Goal: Find specific page/section: Find specific page/section

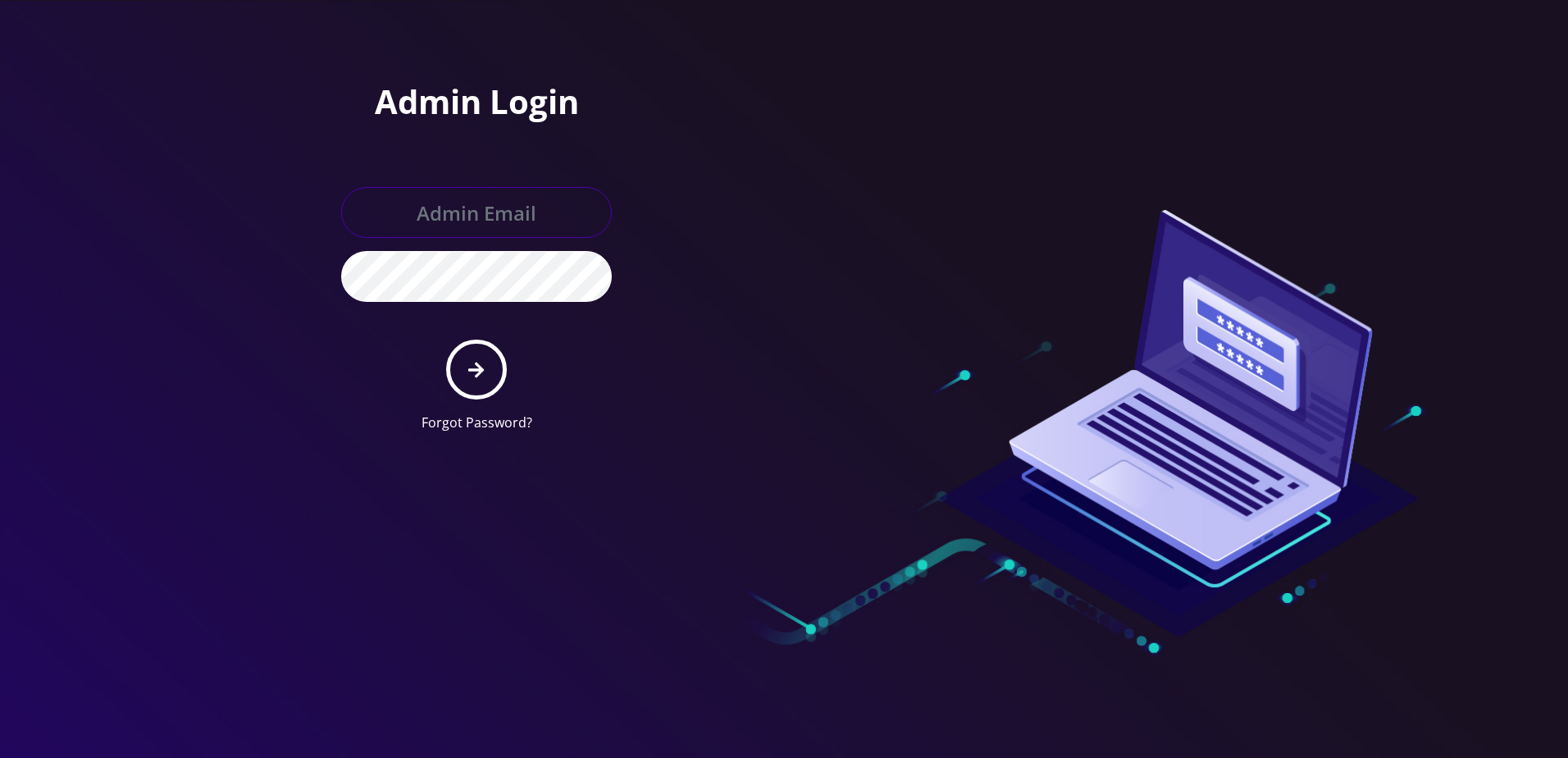
type input "[PERSON_NAME][EMAIL_ADDRESS][DOMAIN_NAME]"
click at [473, 368] on icon "submit" at bounding box center [476, 370] width 15 height 18
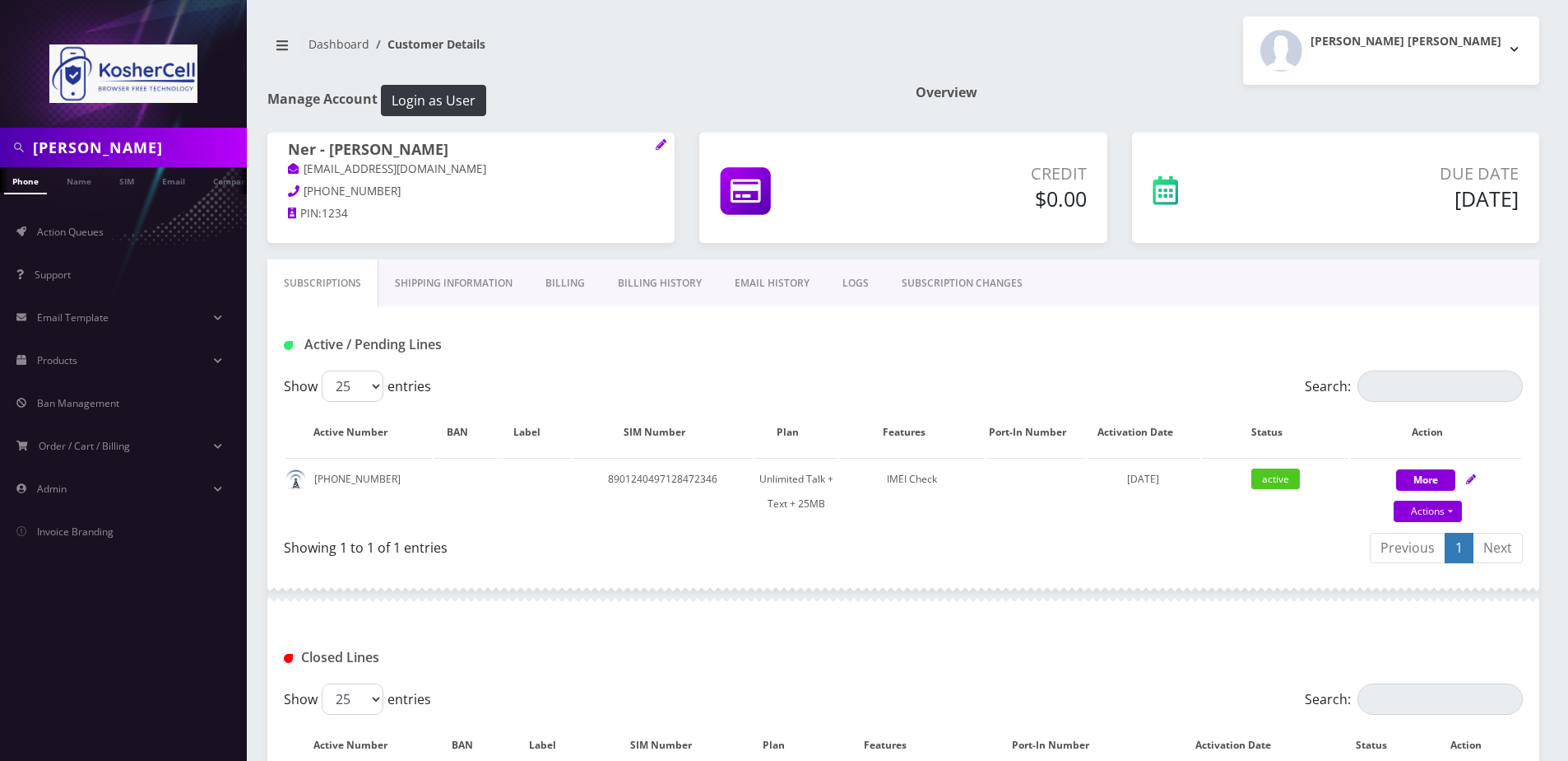
click at [114, 141] on input "katz" at bounding box center [138, 147] width 210 height 31
drag, startPoint x: 0, startPoint y: 0, endPoint x: 114, endPoint y: 141, distance: 181.3
click at [114, 141] on input "katz" at bounding box center [138, 147] width 210 height 31
paste input "[PHONE_NUMBER]"
type input "[PHONE_NUMBER]"
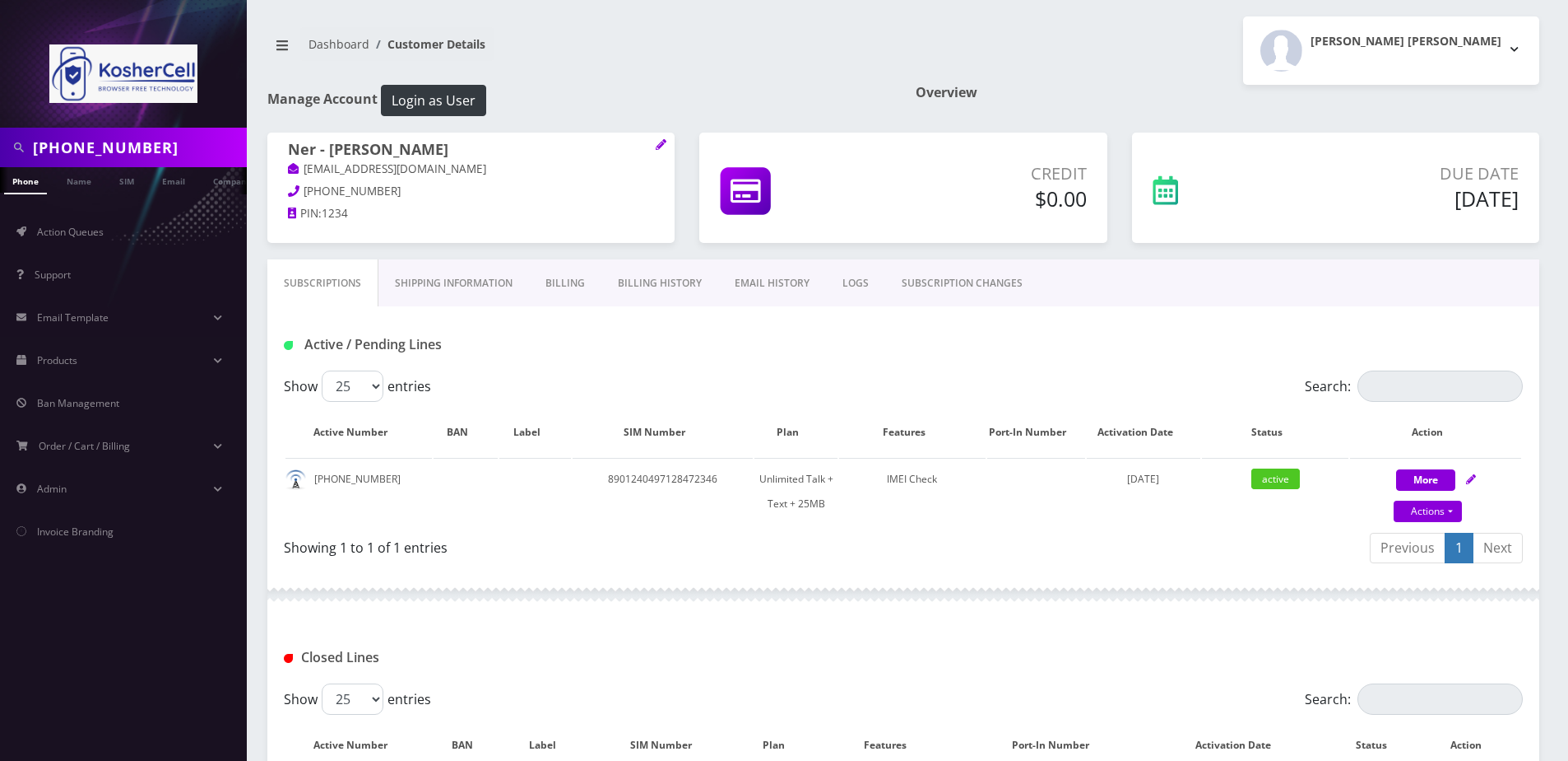
click at [23, 172] on link "Phone" at bounding box center [26, 180] width 43 height 27
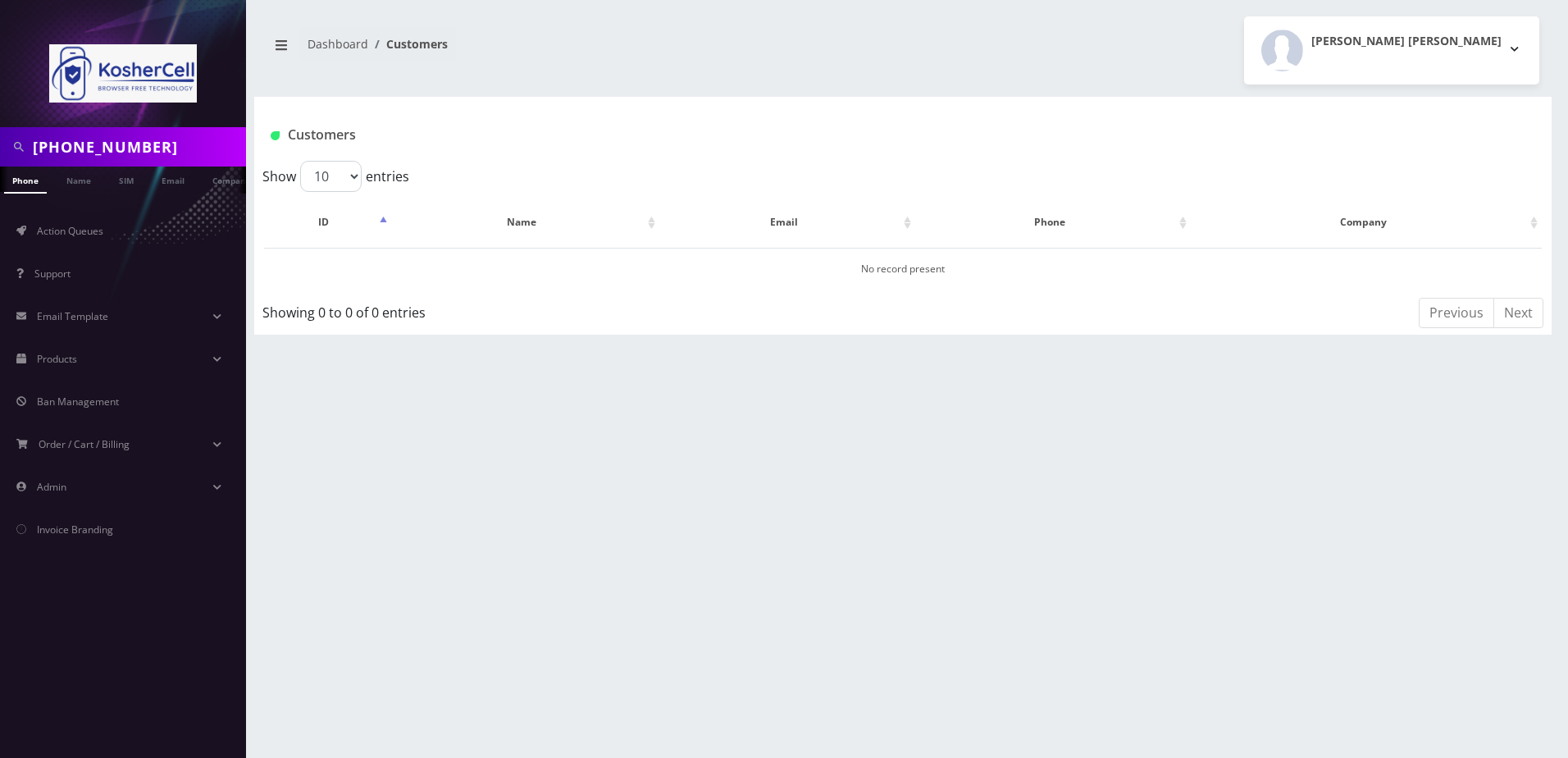
click at [101, 145] on input "574-300-2080" at bounding box center [137, 147] width 209 height 31
type input "5743002080"
click at [15, 179] on li at bounding box center [8, 183] width 16 height 41
click at [21, 181] on link "Phone" at bounding box center [25, 180] width 42 height 27
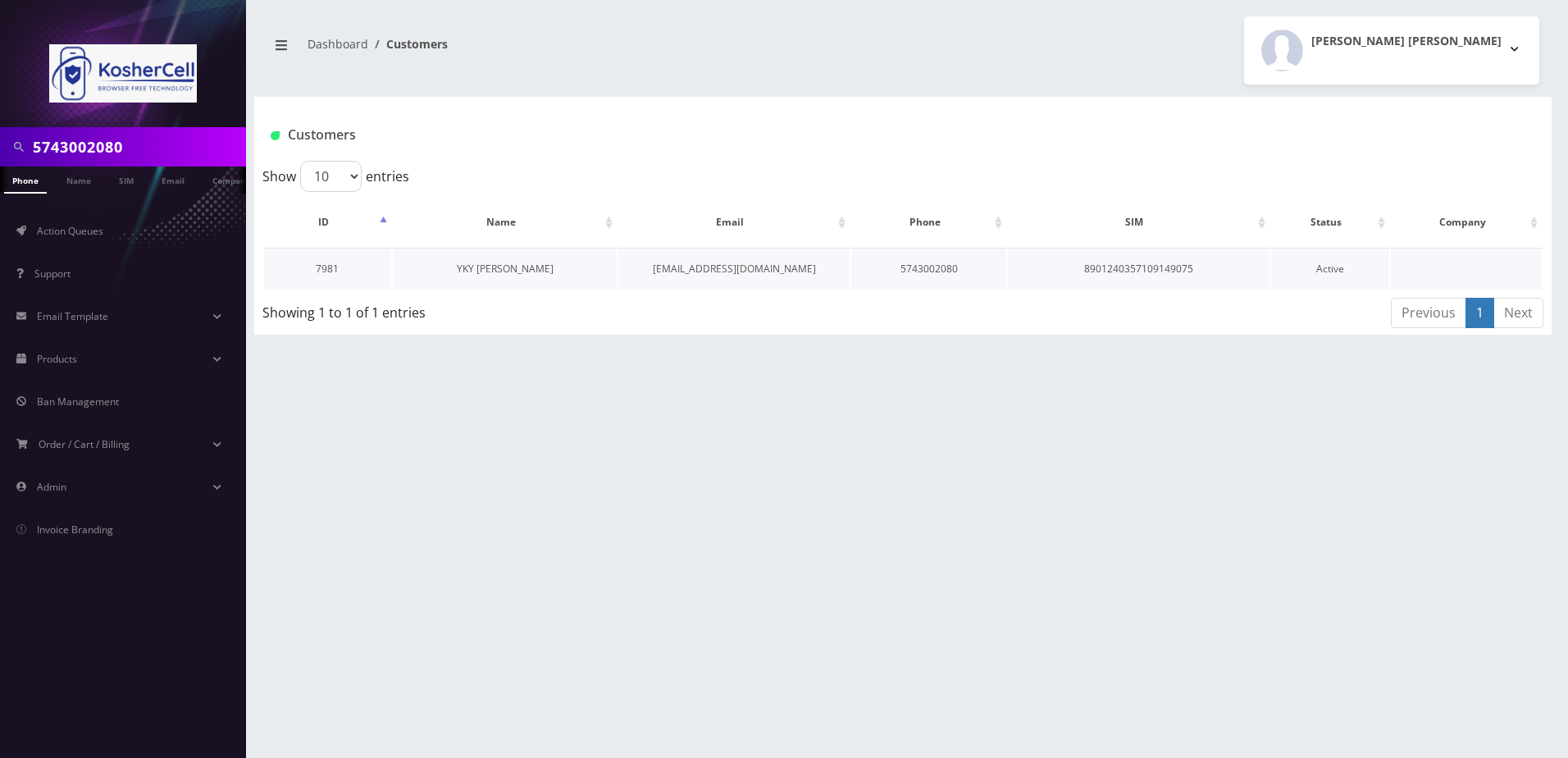
click at [494, 265] on link "YKY [PERSON_NAME]" at bounding box center [505, 269] width 97 height 14
